Goal: Find specific page/section: Find specific page/section

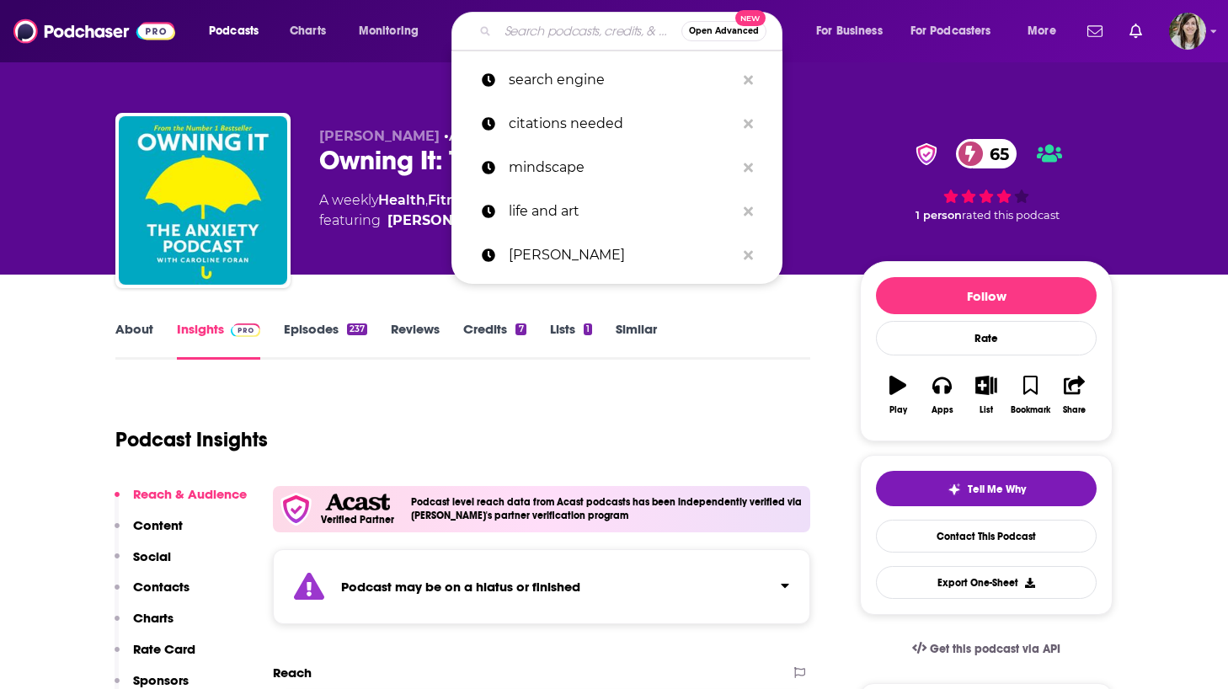
click at [515, 39] on input "Search podcasts, credits, & more..." at bounding box center [590, 31] width 184 height 27
paste input "Nymphet Alumni"
type input "Nymphet Alumni"
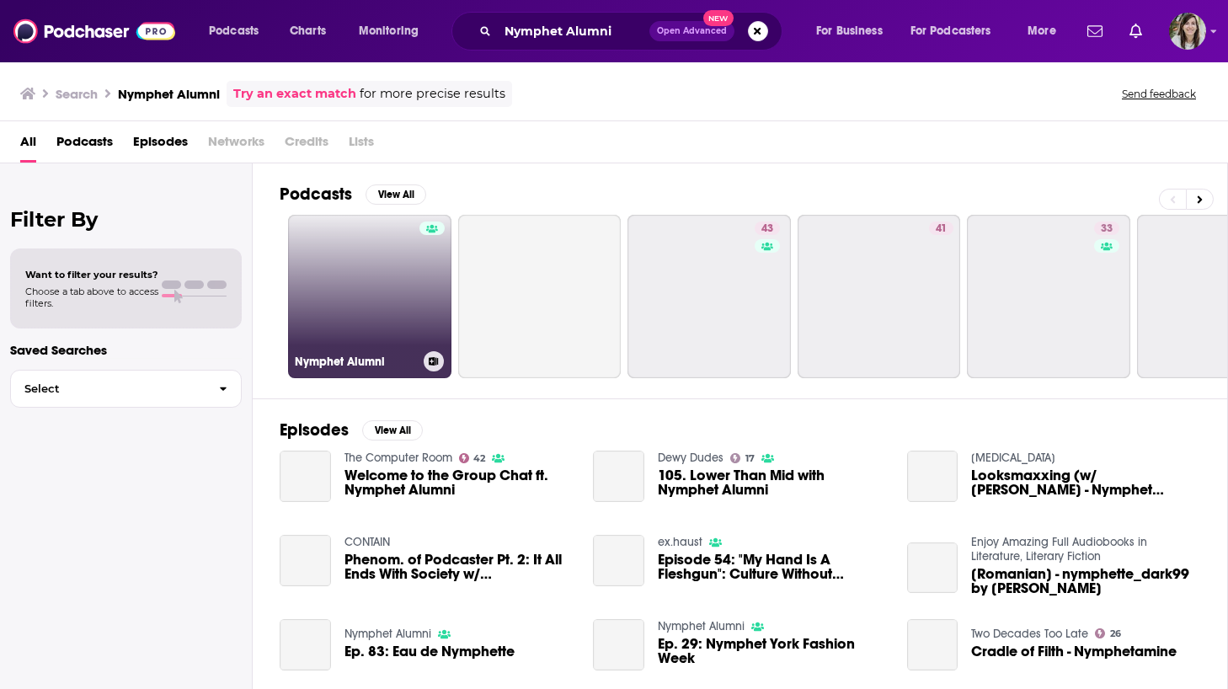
click at [334, 297] on link "Nymphet Alumni" at bounding box center [369, 296] width 163 height 163
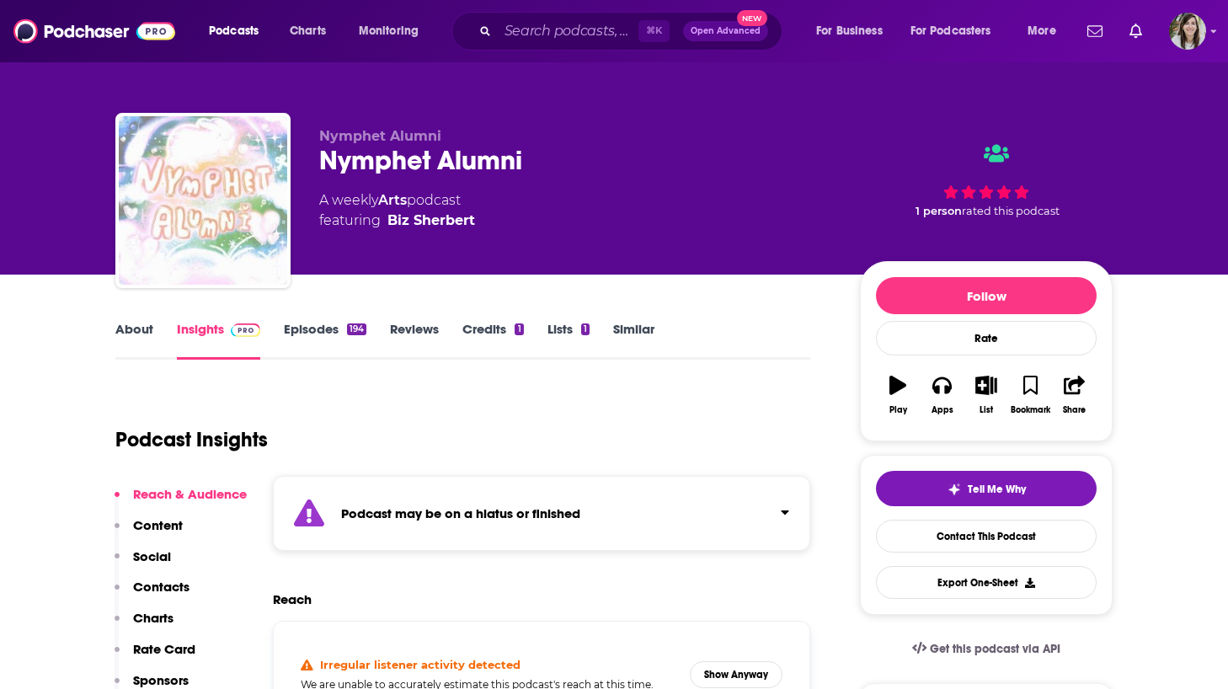
click at [452, 488] on div "Podcast may be on a hiatus or finished" at bounding box center [541, 513] width 537 height 75
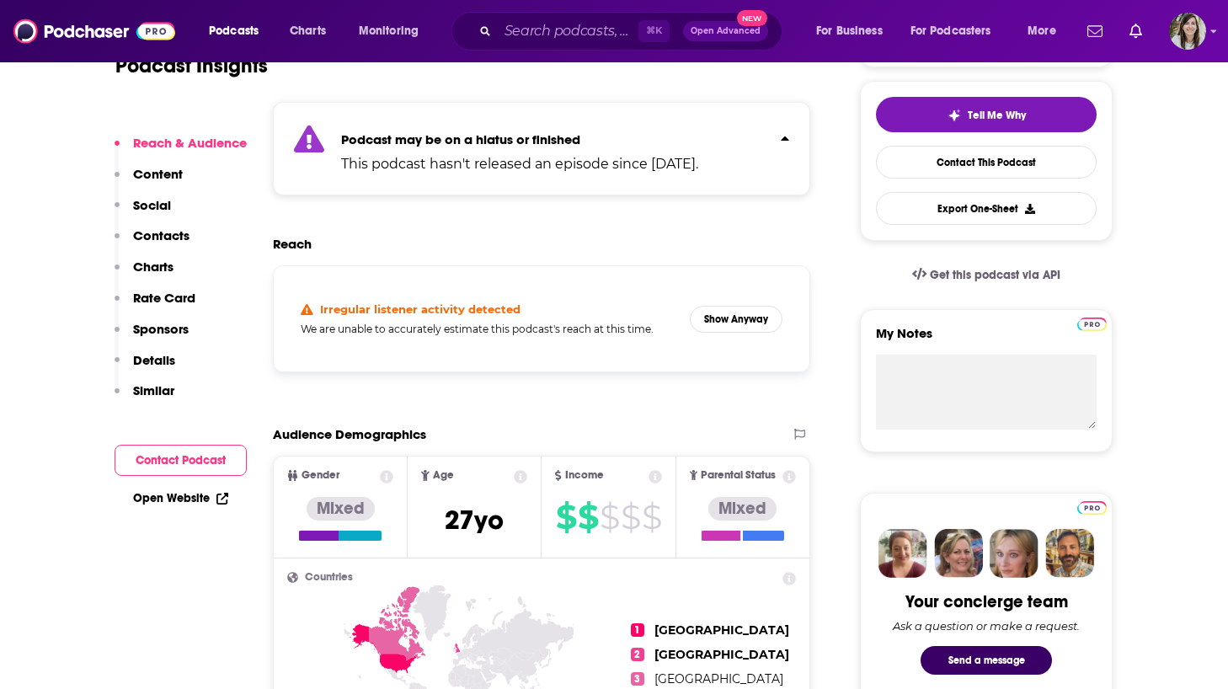
scroll to position [372, 0]
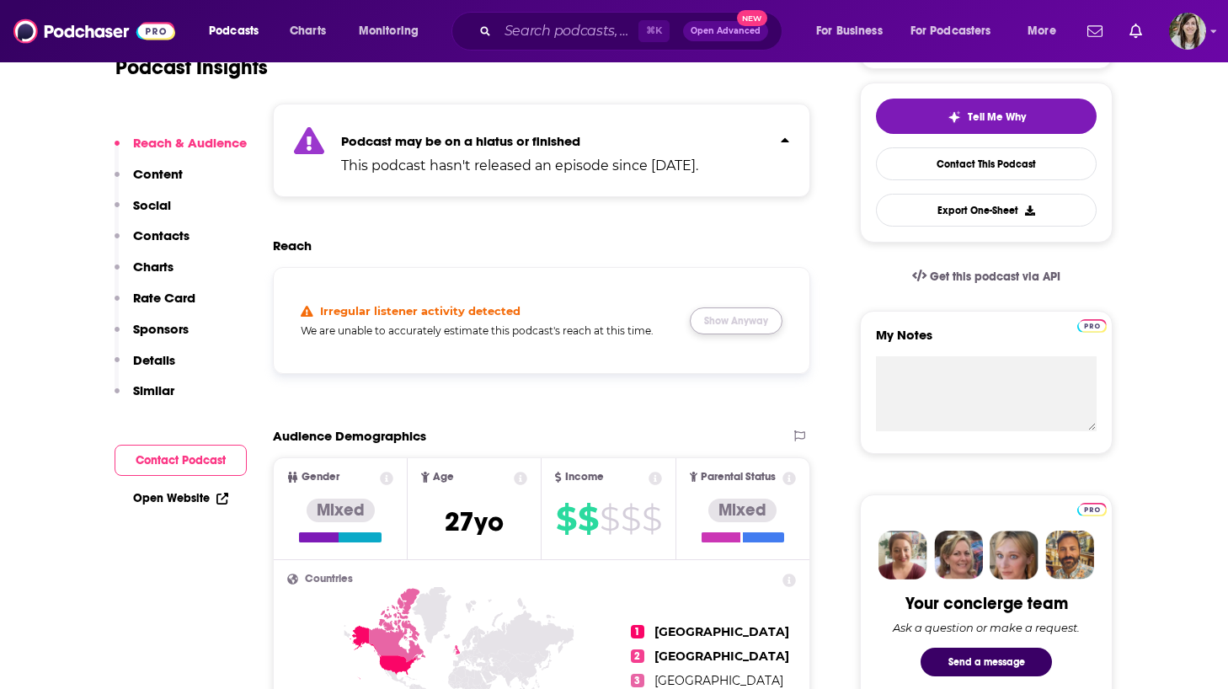
click at [718, 328] on button "Show Anyway" at bounding box center [736, 320] width 93 height 27
